Goal: Transaction & Acquisition: Subscribe to service/newsletter

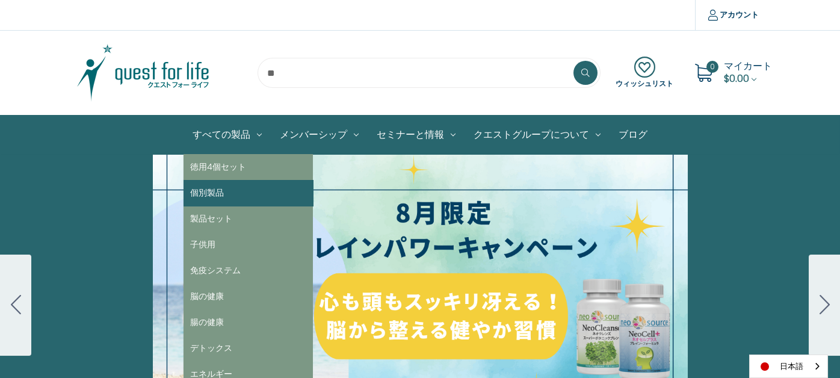
click at [245, 196] on link "個別製品" at bounding box center [248, 193] width 129 height 26
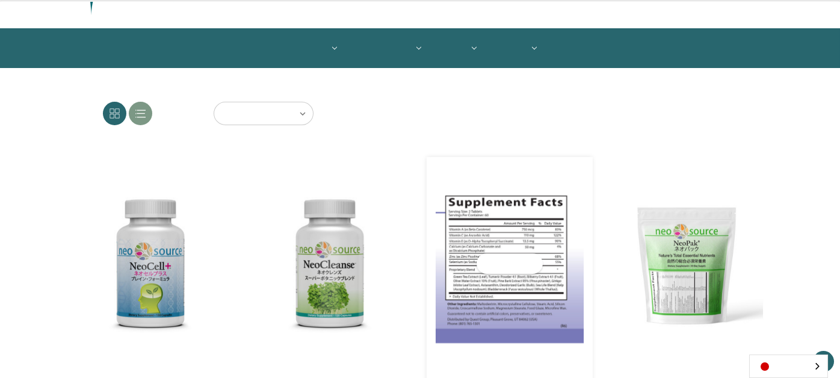
scroll to position [240, 0]
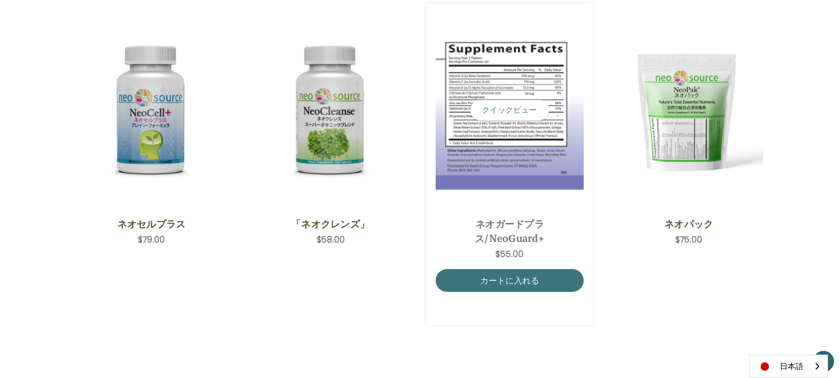
click at [584, 161] on img "NeoGuard Plus,$55.00\a" at bounding box center [510, 110] width 149 height 158
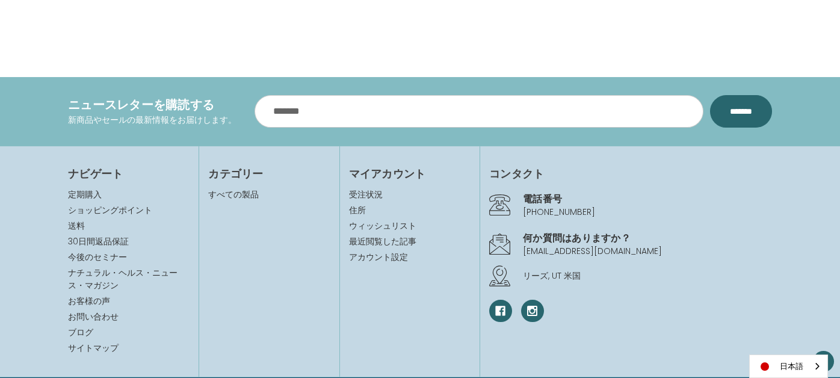
scroll to position [1289, 0]
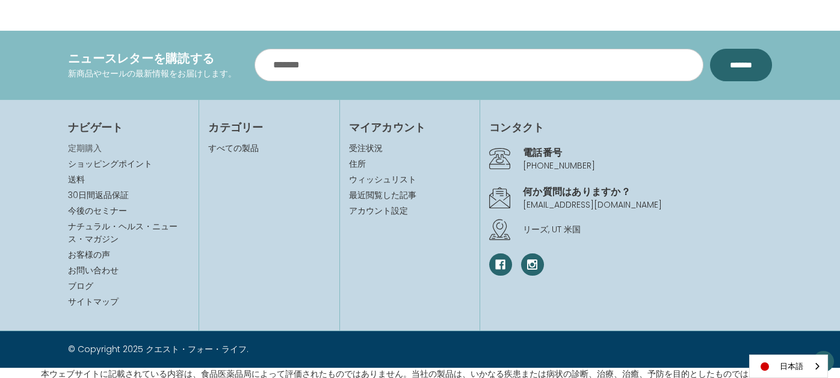
click at [68, 143] on link "定期購入" at bounding box center [85, 148] width 34 height 12
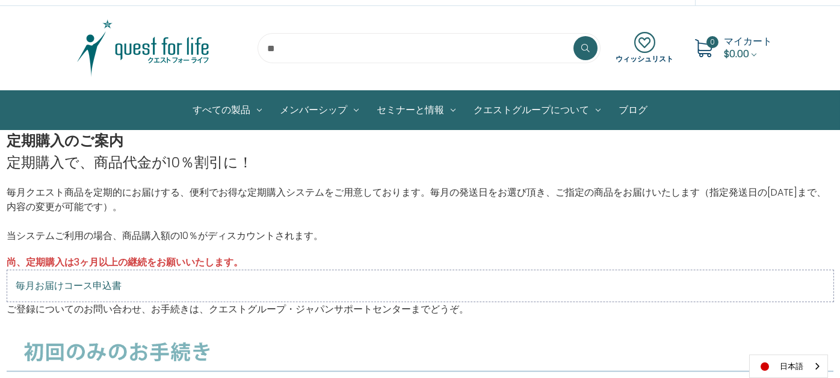
scroll to position [5, 0]
